Goal: Task Accomplishment & Management: Manage account settings

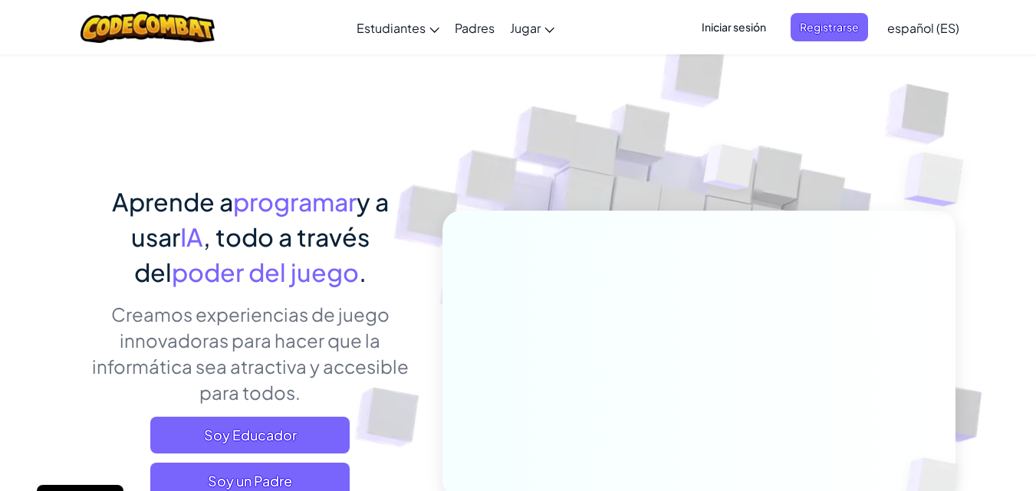
click at [948, 80] on img at bounding box center [688, 338] width 852 height 852
click at [728, 31] on span "Iniciar sesión" at bounding box center [733, 27] width 83 height 28
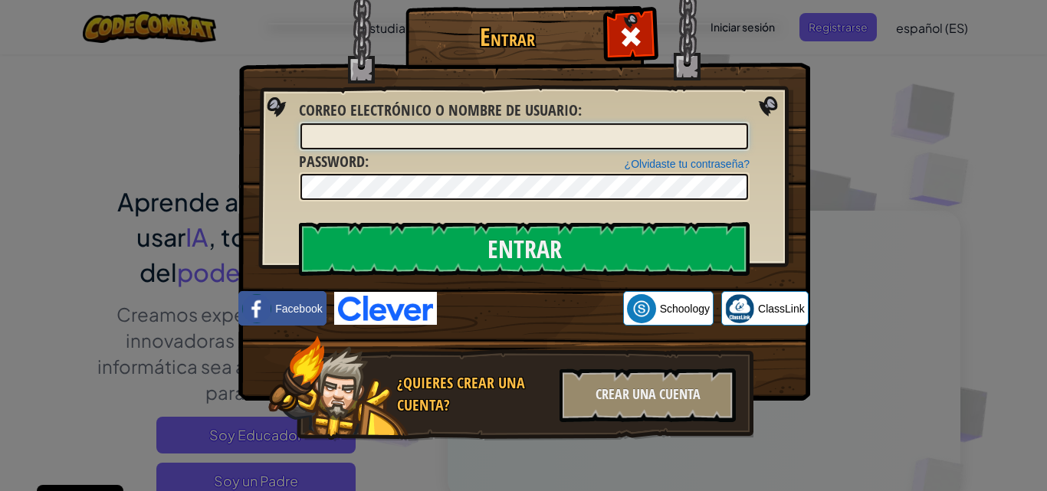
click at [452, 139] on input "Correo electrónico o nombre de usuario :" at bounding box center [524, 136] width 448 height 26
click at [417, 277] on img at bounding box center [524, 178] width 572 height 446
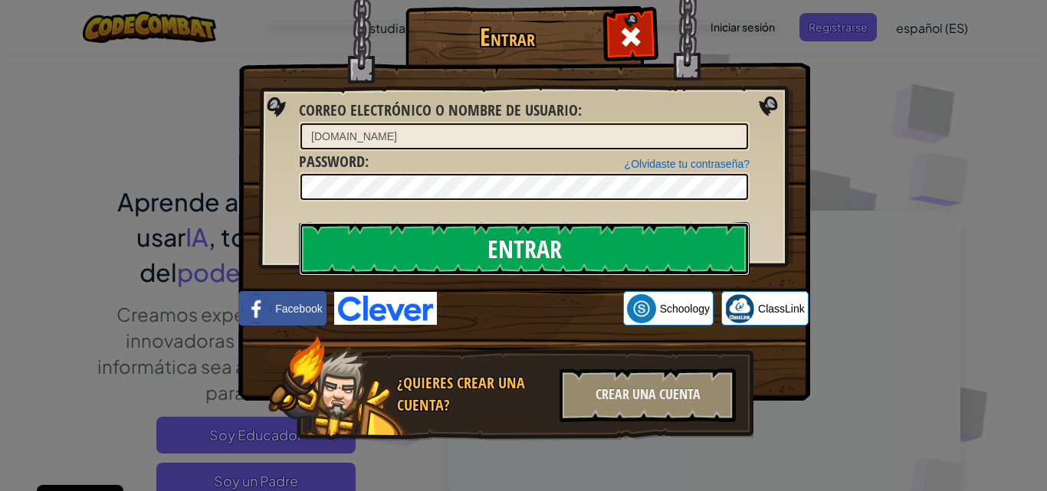
click at [417, 258] on input "Entrar" at bounding box center [524, 249] width 451 height 54
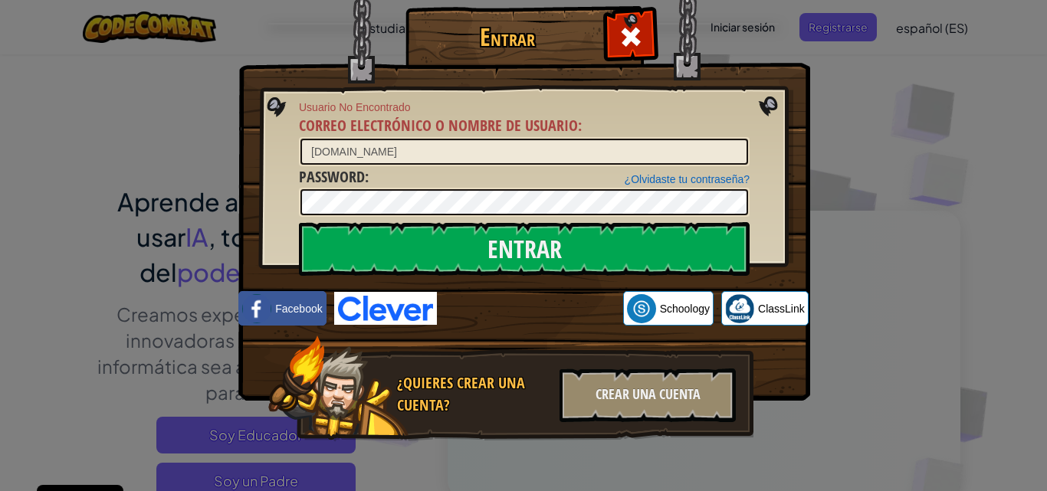
click at [430, 180] on div "¿Olvidaste tu contraseña? Password :" at bounding box center [524, 191] width 451 height 51
click at [343, 221] on img at bounding box center [524, 178] width 572 height 446
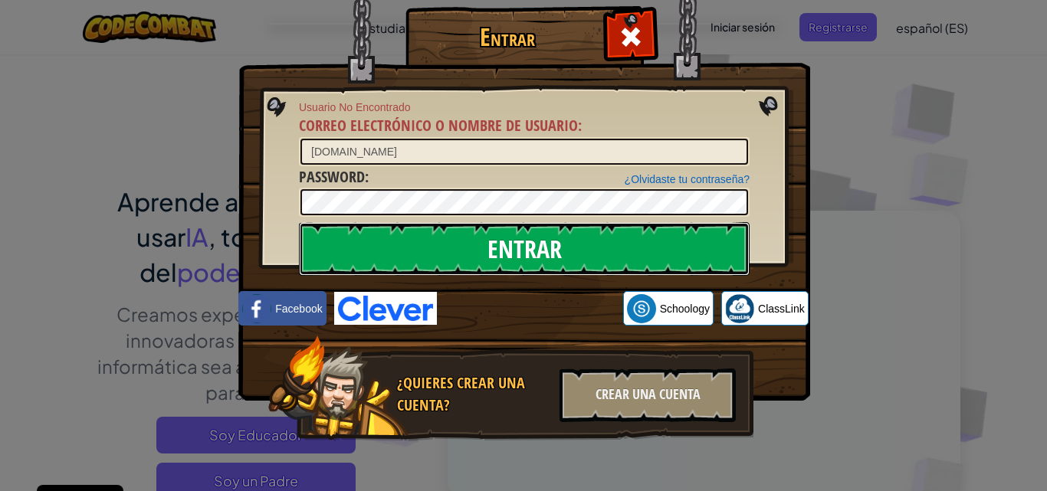
click at [344, 236] on input "Entrar" at bounding box center [524, 249] width 451 height 54
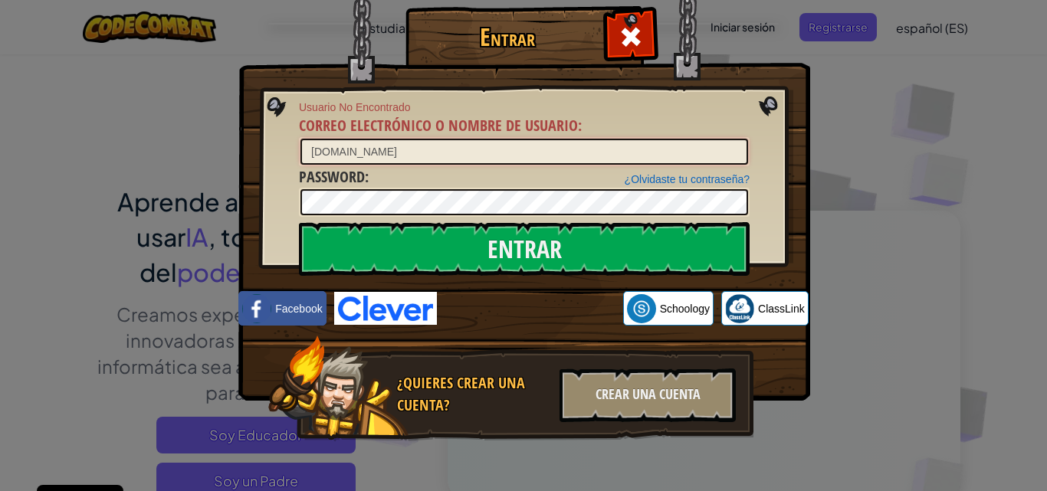
click at [363, 150] on input "[DOMAIN_NAME]" at bounding box center [524, 152] width 448 height 26
type input "[EMAIL_ADDRESS][PERSON_NAME][DOMAIN_NAME]"
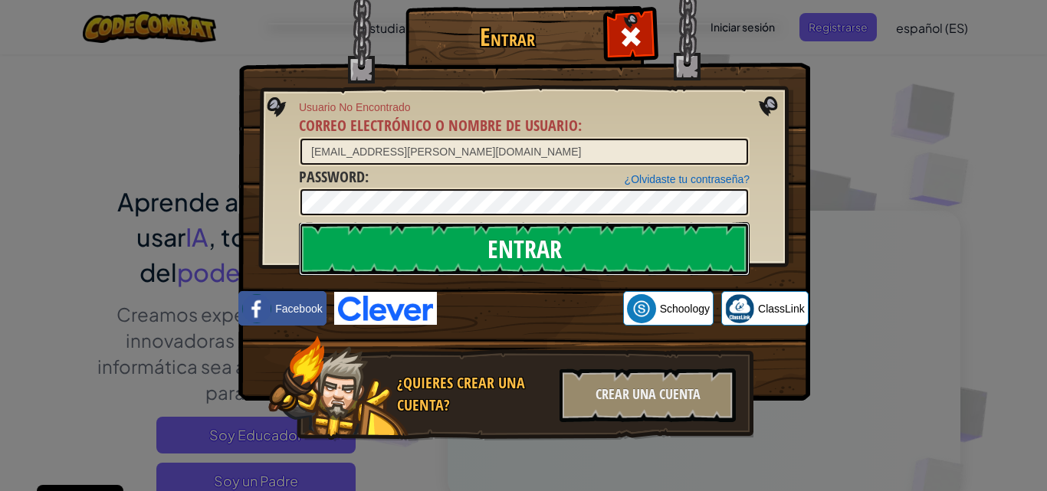
click at [621, 269] on input "Entrar" at bounding box center [524, 249] width 451 height 54
